Goal: Task Accomplishment & Management: Use online tool/utility

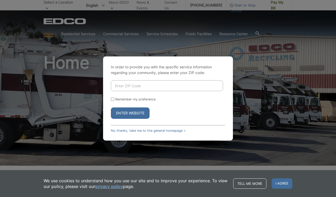
click at [152, 145] on div "In order to provide you with the specific service information regarding your co…" at bounding box center [168, 98] width 336 height 197
click at [144, 86] on input "Enter ZIP Code" at bounding box center [167, 85] width 112 height 11
type input "90245"
click at [128, 100] on label "Remember my preference" at bounding box center [135, 100] width 40 height 4
click at [114, 100] on input "Remember my preference" at bounding box center [112, 99] width 3 height 3
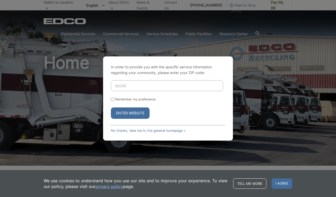
checkbox input "true"
click at [128, 110] on button "Enter Website" at bounding box center [130, 113] width 39 height 11
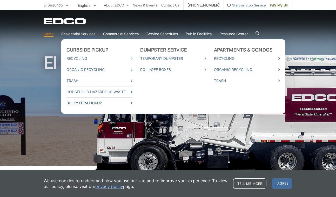
click at [94, 101] on link "Bulky Item Pickup" at bounding box center [99, 103] width 66 height 6
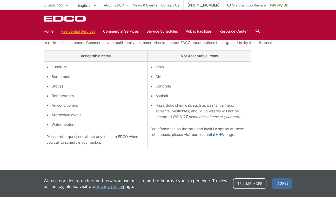
scroll to position [149, 0]
